Goal: Communication & Community: Answer question/provide support

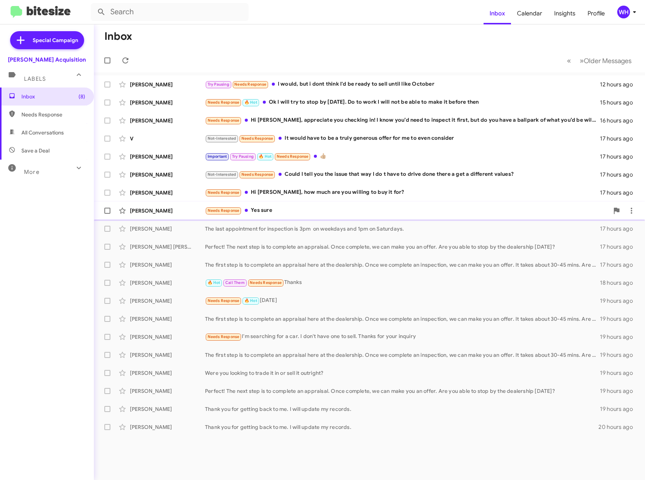
click at [159, 212] on div "[PERSON_NAME]" at bounding box center [167, 211] width 75 height 8
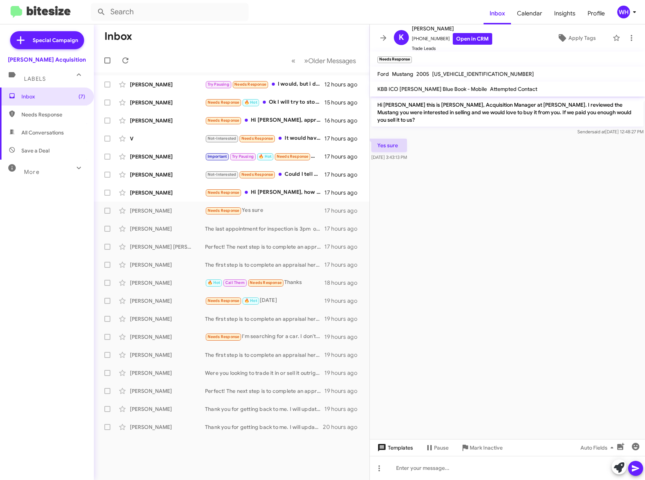
click at [400, 446] on span "Templates" at bounding box center [394, 448] width 37 height 14
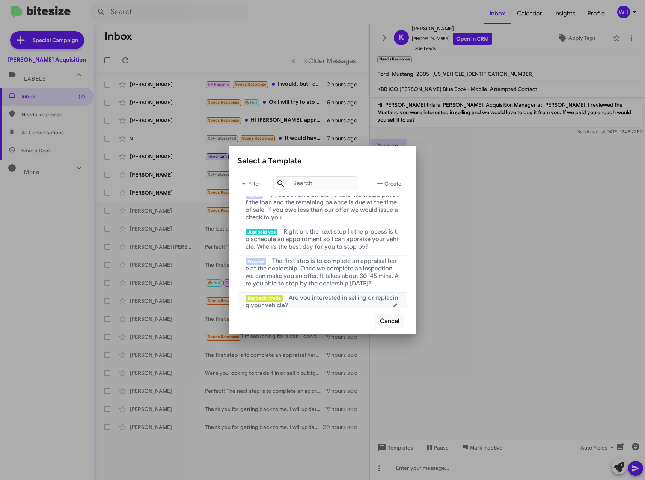
scroll to position [75, 0]
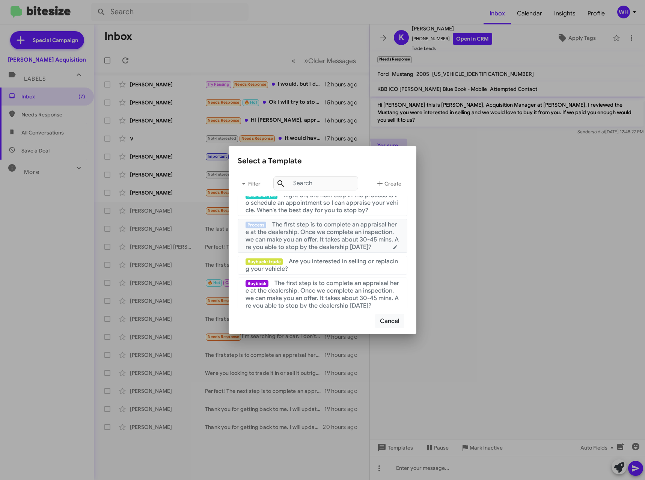
click at [336, 238] on span "The first step is to complete an appraisal here at the dealership. Once we comp…" at bounding box center [321, 236] width 153 height 30
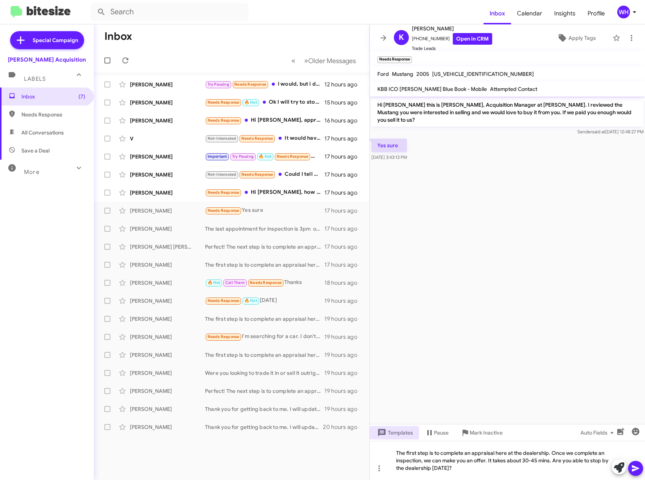
click at [636, 470] on icon at bounding box center [635, 468] width 9 height 9
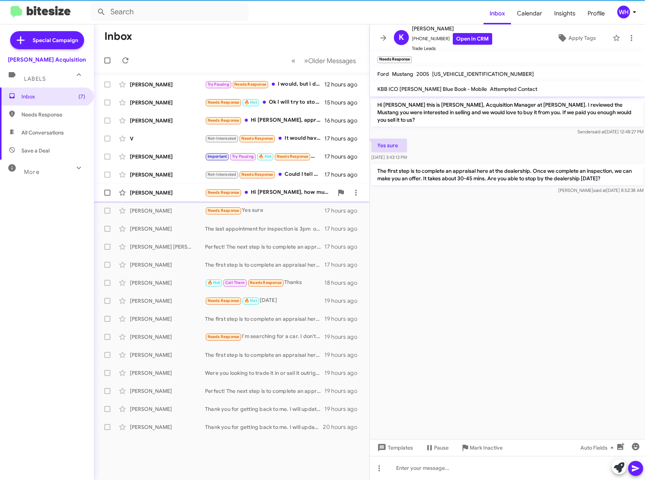
click at [148, 193] on div "[PERSON_NAME]" at bounding box center [167, 193] width 75 height 8
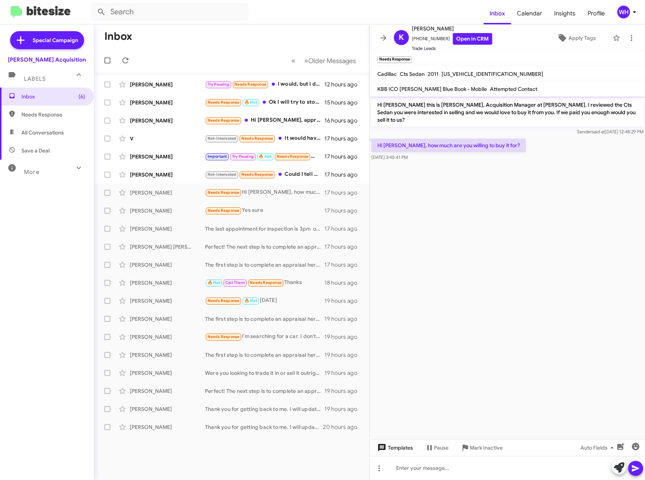
click at [404, 445] on span "Templates" at bounding box center [394, 448] width 37 height 14
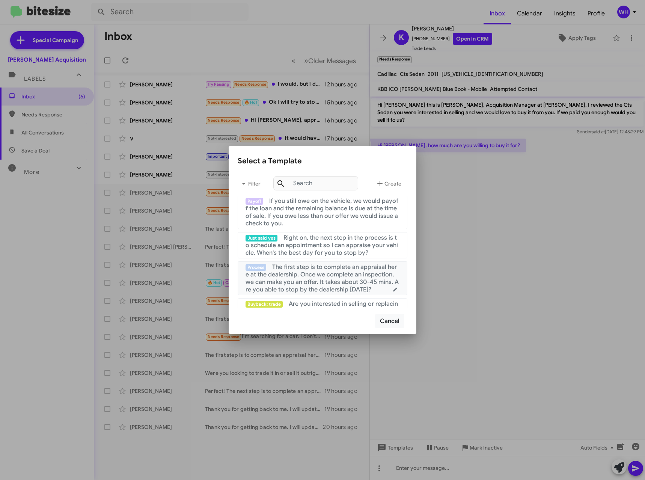
scroll to position [75, 0]
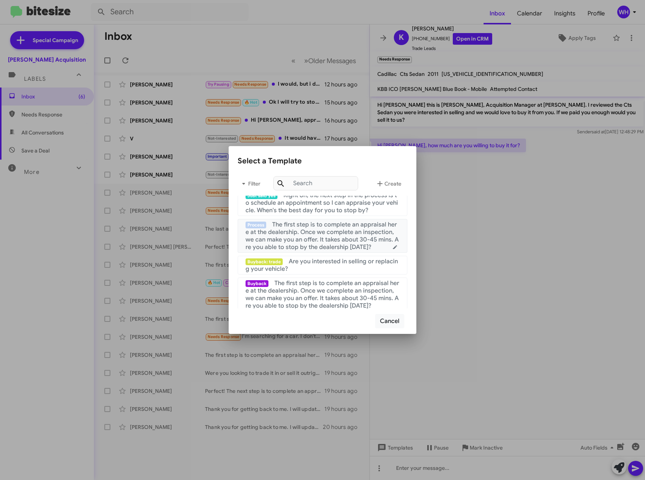
click at [344, 236] on span "The first step is to complete an appraisal here at the dealership. Once we comp…" at bounding box center [321, 236] width 153 height 30
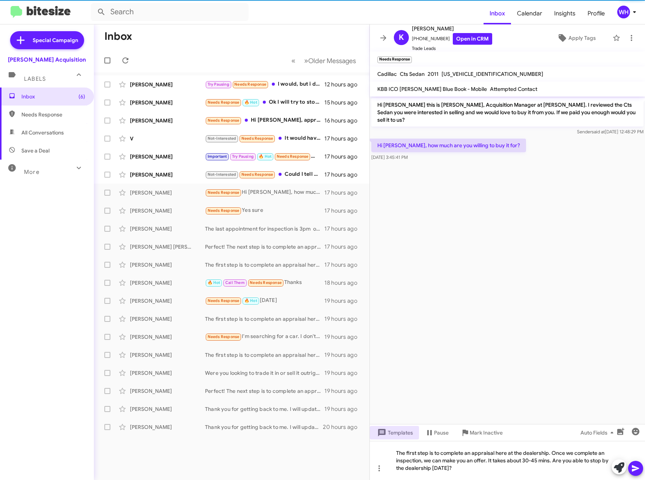
click at [636, 469] on icon at bounding box center [635, 468] width 7 height 6
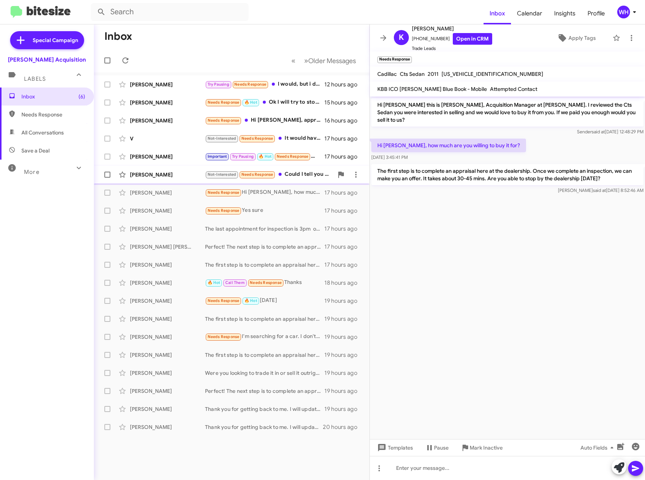
click at [165, 178] on div "[PERSON_NAME]" at bounding box center [167, 175] width 75 height 8
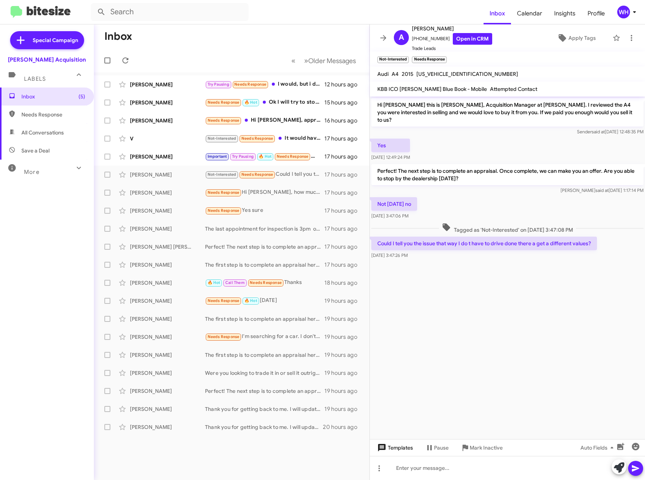
click at [395, 443] on span "Templates" at bounding box center [394, 448] width 37 height 14
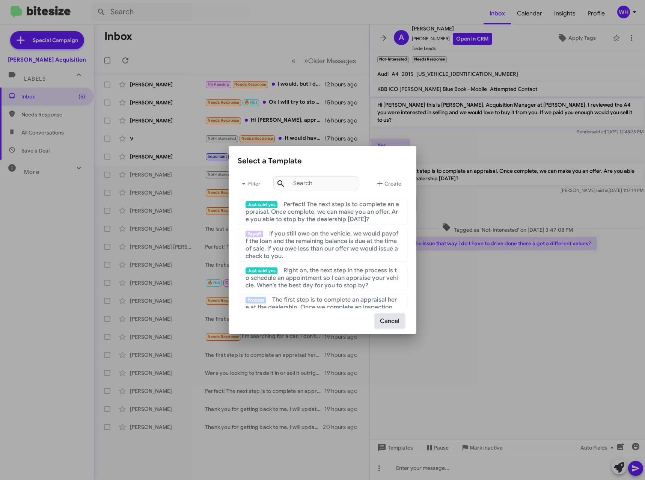
click at [399, 319] on button "Cancel" at bounding box center [389, 321] width 29 height 14
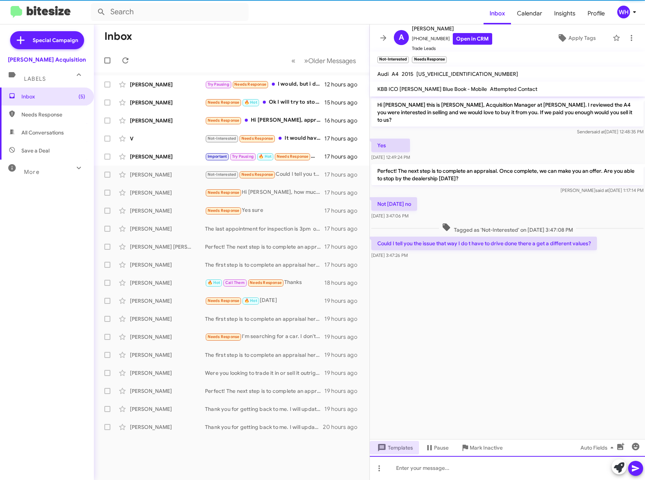
click at [429, 468] on div at bounding box center [507, 468] width 275 height 24
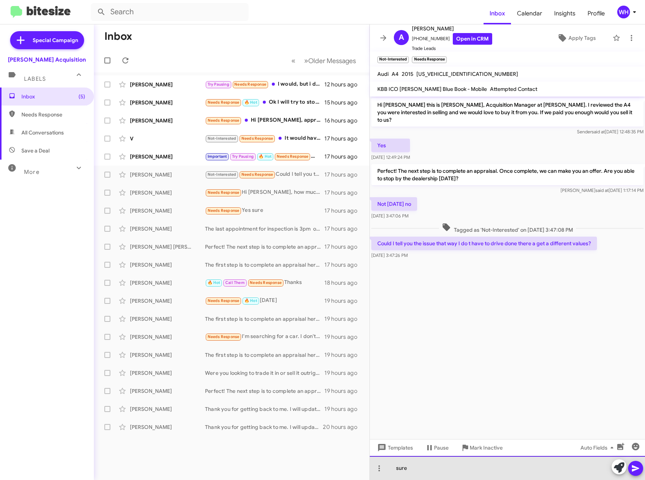
drag, startPoint x: 412, startPoint y: 469, endPoint x: 168, endPoint y: 467, distance: 244.0
click at [163, 470] on div "Inbox « Previous » Next Older Messages [PERSON_NAME] Try Pausing Needs Response…" at bounding box center [369, 251] width 551 height 455
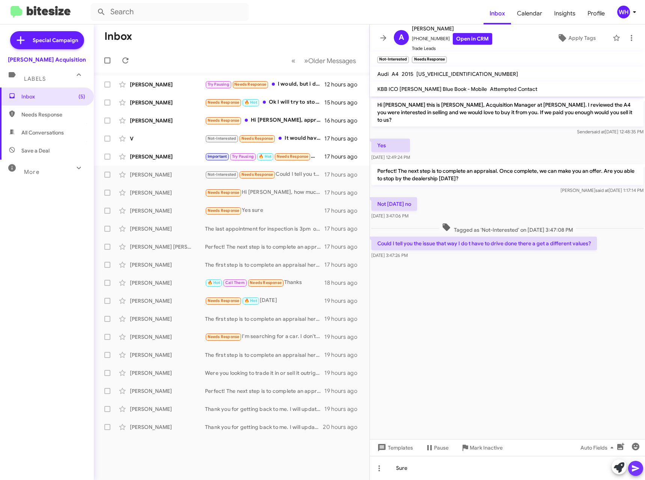
click at [633, 466] on icon at bounding box center [635, 468] width 7 height 6
click at [143, 143] on div "V Not-Interested Needs Response It would have to be a truly generous offer for …" at bounding box center [231, 138] width 263 height 15
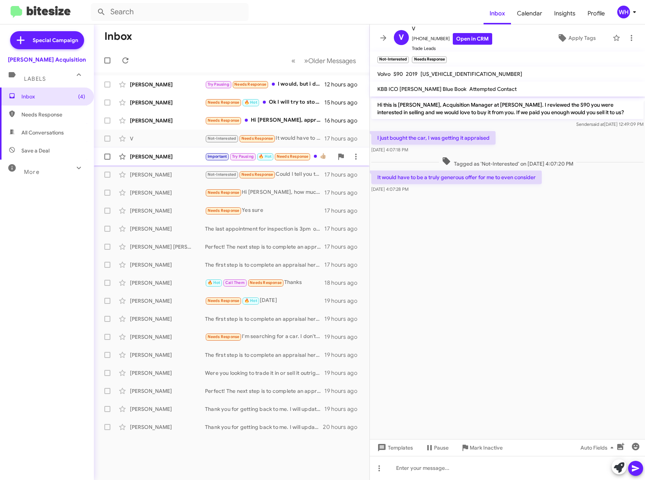
click at [143, 149] on div "[PERSON_NAME] Important Try Pausing 🔥 Hot Needs Response 👍🏼 17 hours ago" at bounding box center [231, 156] width 263 height 15
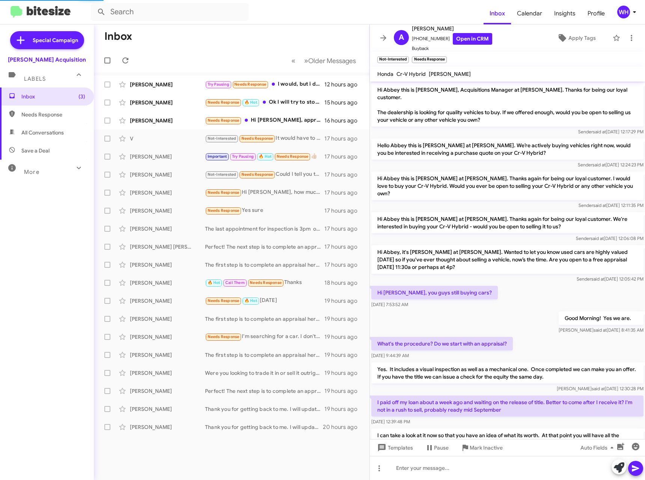
scroll to position [226, 0]
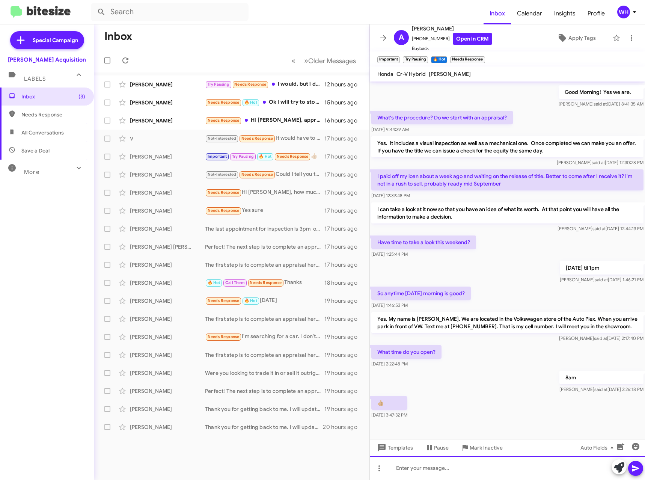
click at [462, 468] on div at bounding box center [507, 468] width 275 height 24
click at [640, 467] on icon at bounding box center [635, 468] width 9 height 9
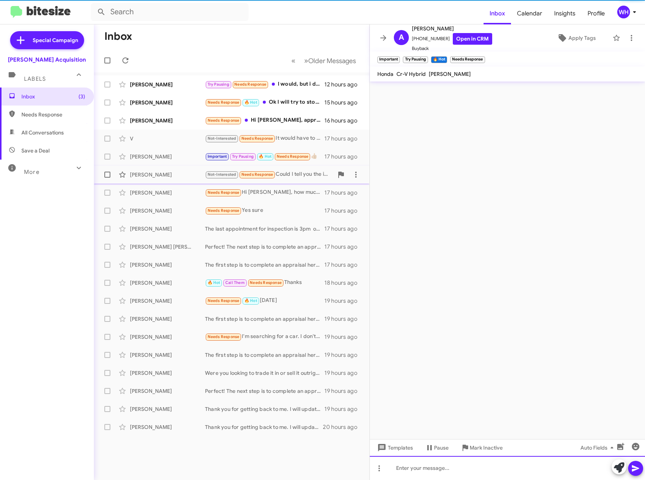
scroll to position [0, 0]
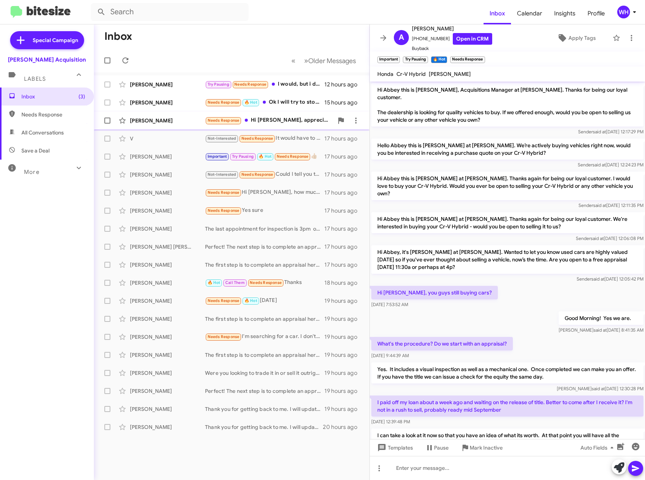
click at [141, 128] on div "[PERSON_NAME] Needs Response Hi [PERSON_NAME], appreciate you checking in! I kn…" at bounding box center [231, 120] width 263 height 15
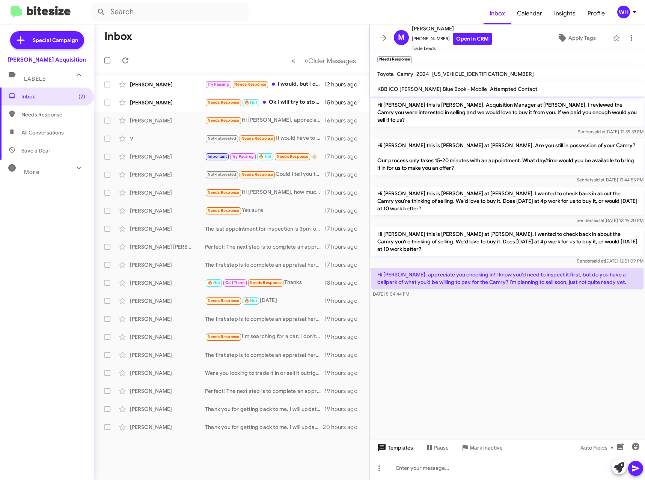
click at [402, 450] on span "Templates" at bounding box center [394, 448] width 37 height 14
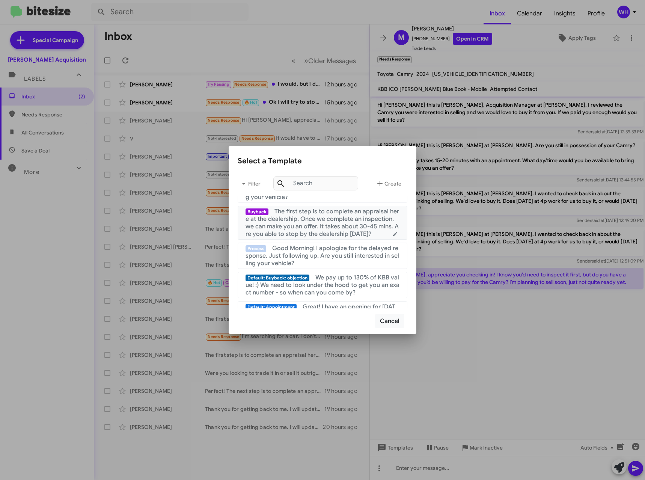
scroll to position [188, 0]
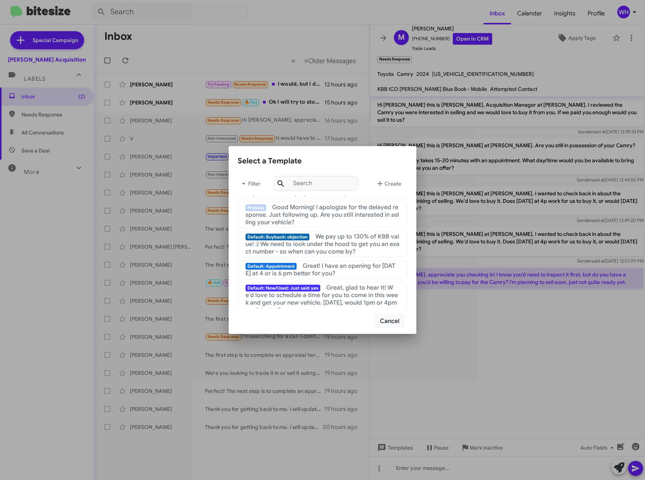
click at [492, 339] on div at bounding box center [322, 240] width 645 height 480
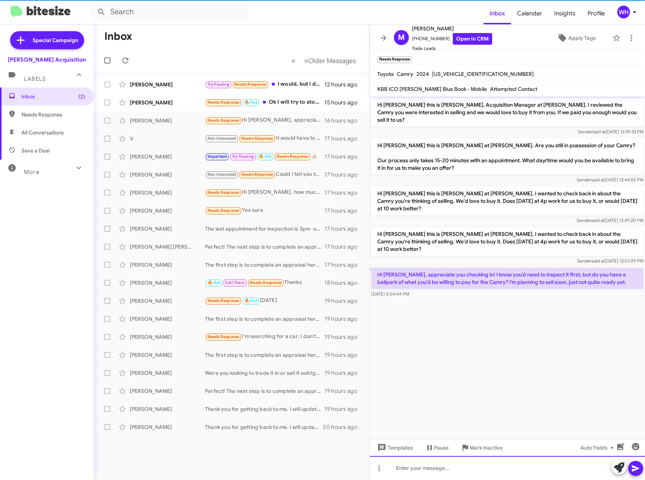
click at [423, 472] on div at bounding box center [507, 468] width 275 height 24
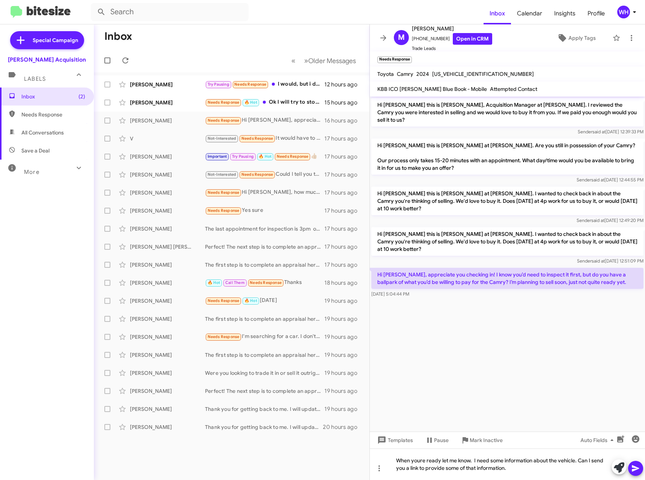
click at [637, 468] on icon at bounding box center [635, 468] width 9 height 9
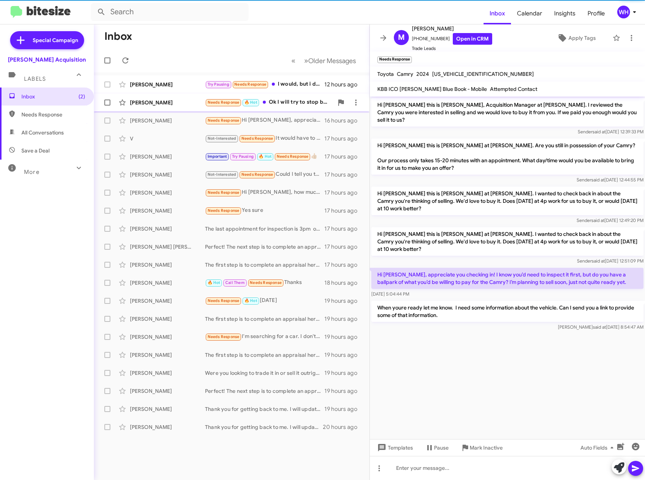
click at [166, 102] on div "[PERSON_NAME]" at bounding box center [167, 103] width 75 height 8
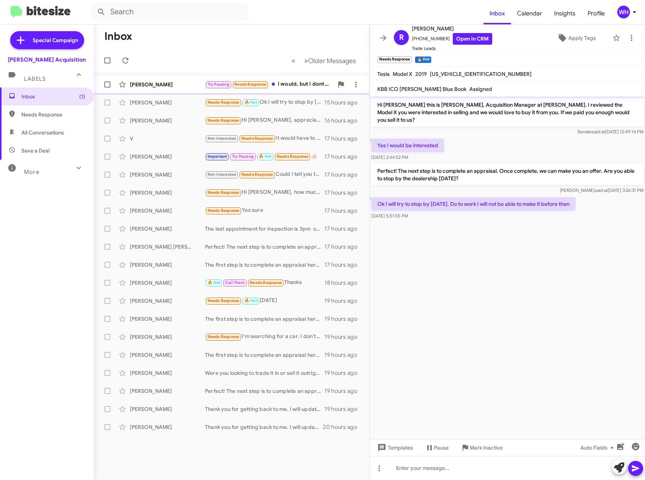
click at [154, 87] on div "[PERSON_NAME]" at bounding box center [167, 85] width 75 height 8
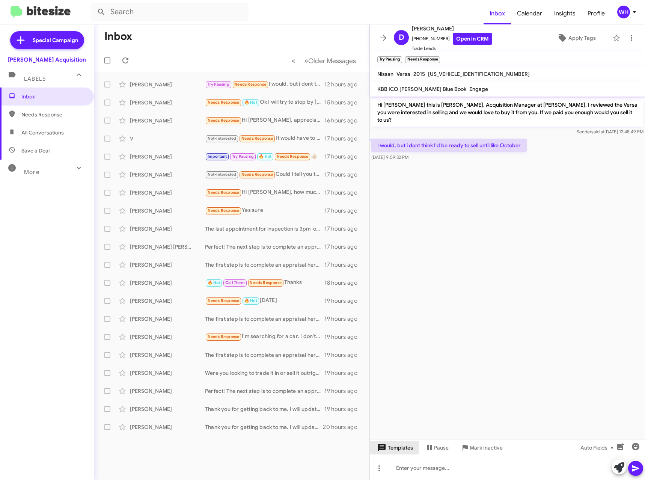
click at [405, 451] on span "Templates" at bounding box center [394, 448] width 37 height 14
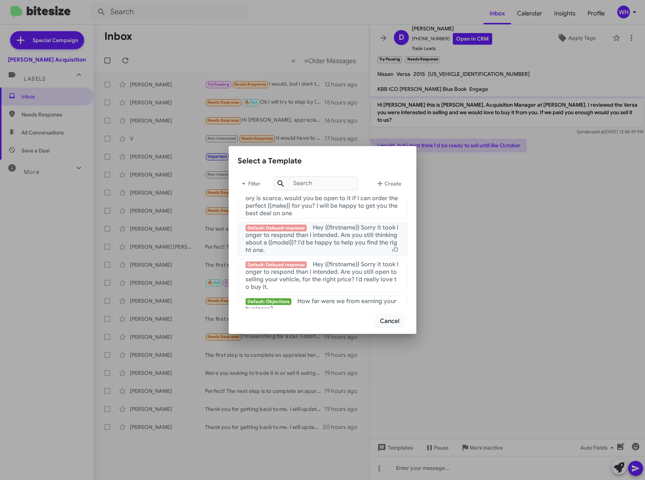
scroll to position [724, 0]
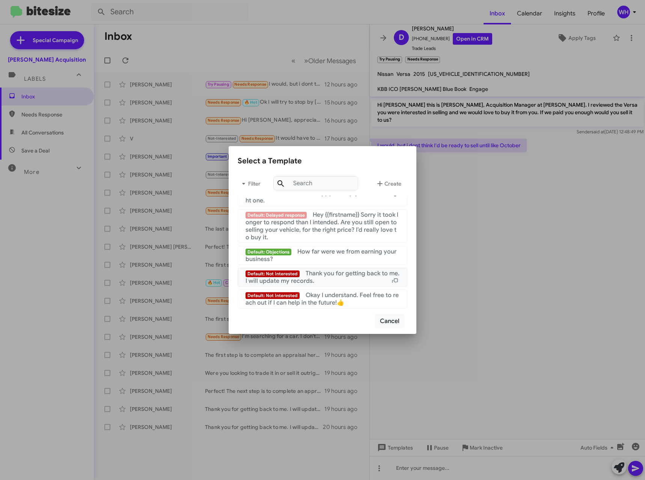
click at [365, 278] on div "Default: Not Interested Thank you for getting back to me. I will update my reco…" at bounding box center [322, 277] width 154 height 15
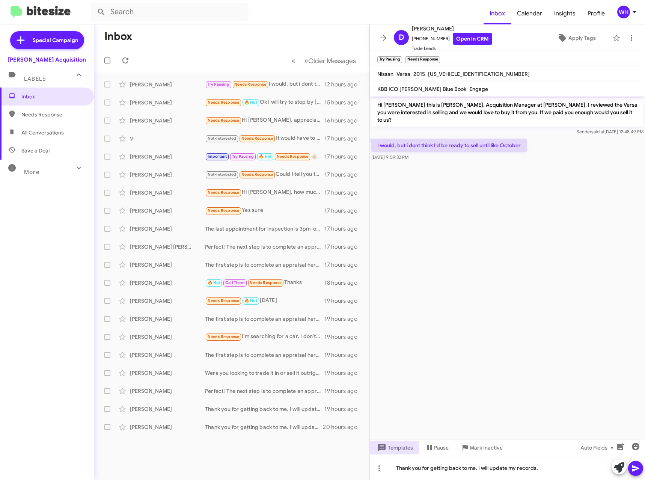
click at [632, 471] on icon at bounding box center [635, 468] width 7 height 6
click at [471, 452] on span "Mark Inactive" at bounding box center [486, 448] width 33 height 14
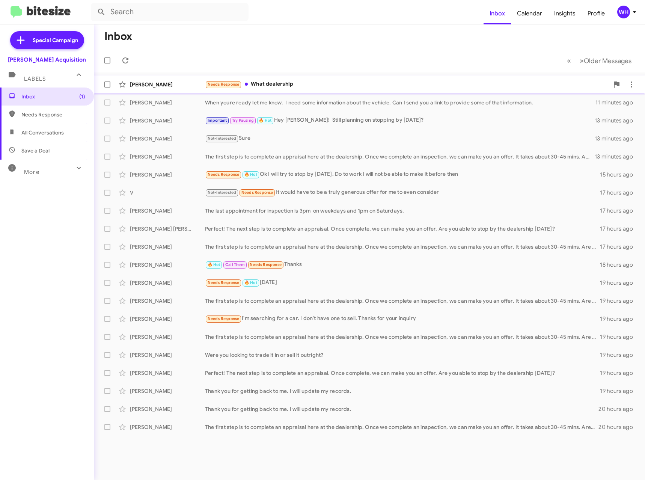
click at [173, 86] on div "[PERSON_NAME]" at bounding box center [167, 85] width 75 height 8
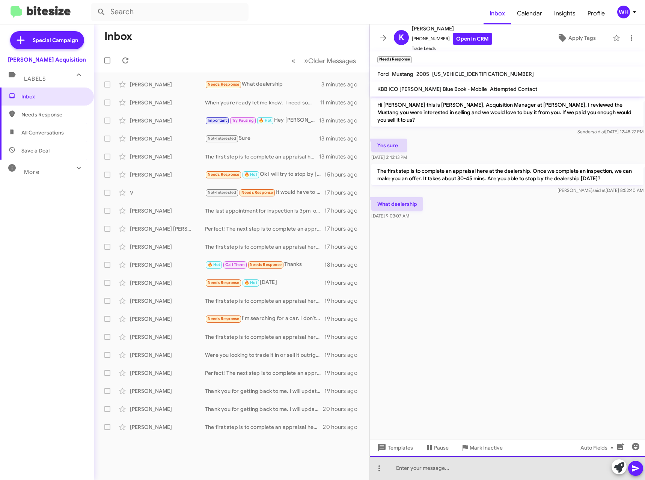
click at [449, 467] on div at bounding box center [507, 468] width 275 height 24
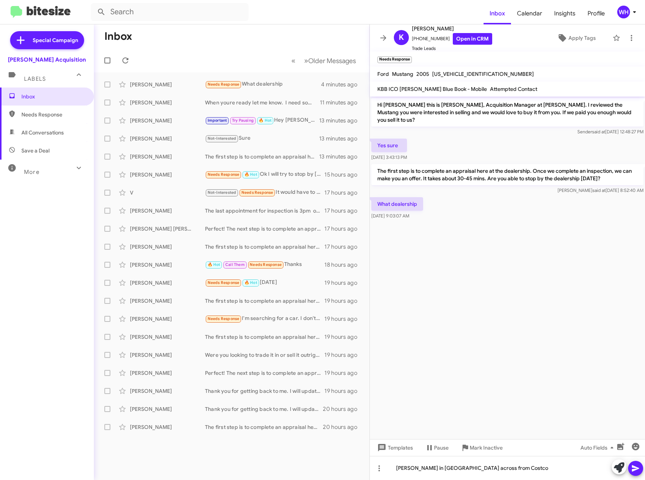
click at [632, 470] on icon at bounding box center [635, 468] width 7 height 6
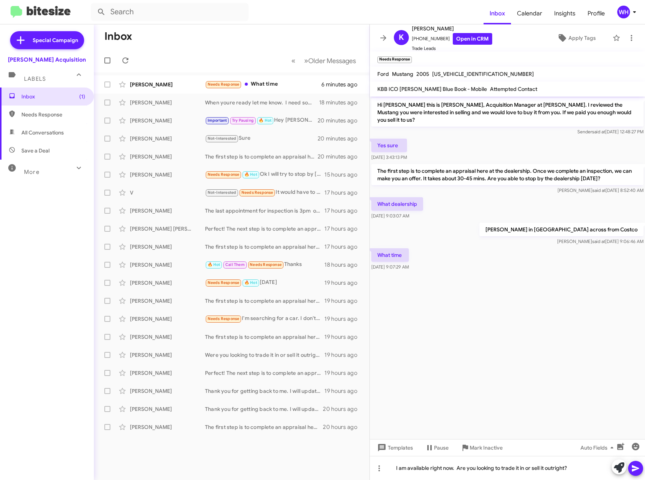
click at [632, 470] on icon at bounding box center [635, 468] width 7 height 6
click at [154, 85] on div "[PERSON_NAME]" at bounding box center [167, 85] width 75 height 8
